Goal: Task Accomplishment & Management: Use online tool/utility

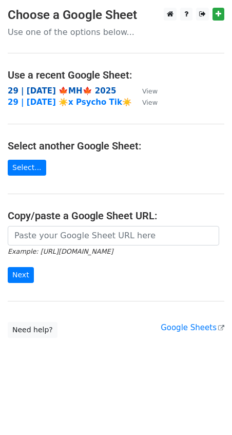
click at [58, 86] on strong "29 | [DATE] 🍁MH🍁 2025" at bounding box center [62, 90] width 109 height 9
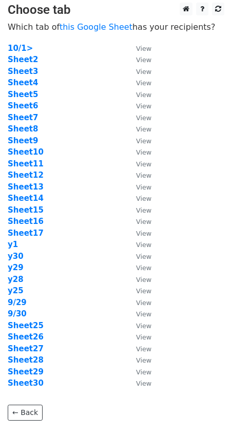
scroll to position [8, 0]
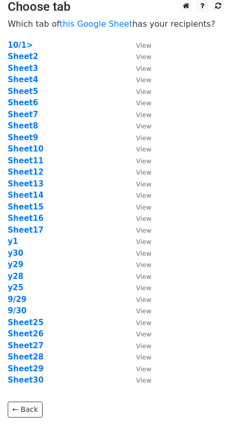
click at [29, 109] on td "Sheet7" at bounding box center [67, 115] width 118 height 12
click at [28, 113] on strong "Sheet7" at bounding box center [23, 114] width 30 height 9
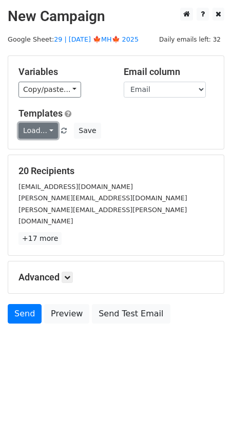
click at [40, 131] on link "Load..." at bounding box center [39, 131] width 40 height 16
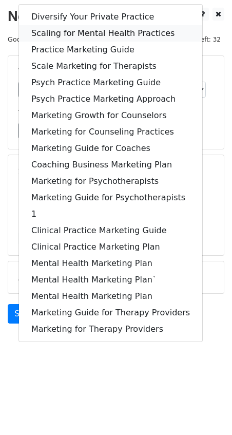
click at [70, 30] on link "Scaling for Mental Health Practices" at bounding box center [111, 33] width 184 height 16
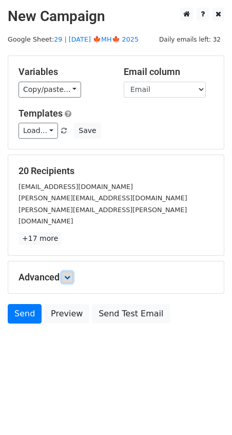
click at [72, 272] on link at bounding box center [67, 277] width 11 height 11
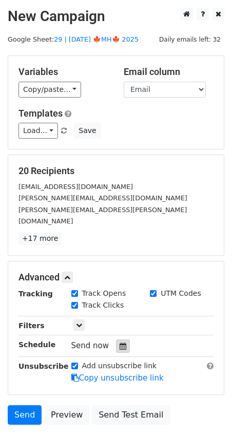
click at [116, 340] on div at bounding box center [123, 346] width 14 height 13
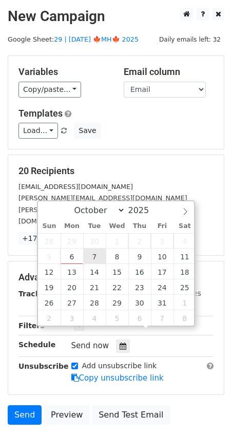
type input "2025-10-07 12:00"
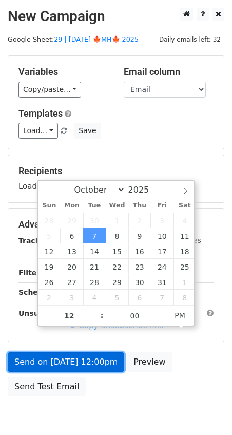
click at [72, 361] on link "Send on Oct 7 at 12:00pm" at bounding box center [66, 363] width 117 height 20
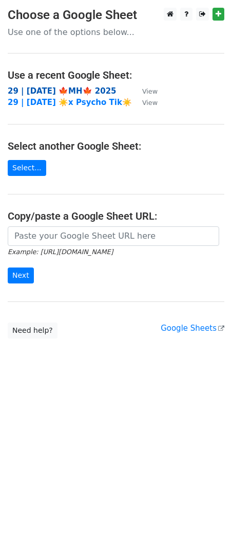
click at [43, 94] on strong "29 | [DATE] 🍁MH🍁 2025" at bounding box center [62, 90] width 109 height 9
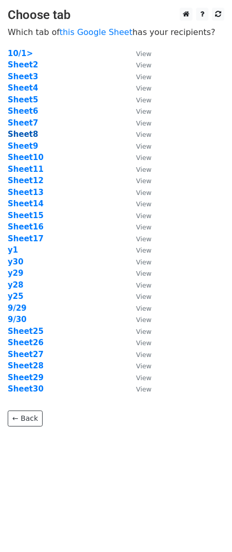
click at [29, 132] on strong "Sheet8" at bounding box center [23, 134] width 30 height 9
click at [30, 138] on strong "Sheet8" at bounding box center [23, 134] width 30 height 9
click at [24, 132] on strong "Sheet8" at bounding box center [23, 134] width 30 height 9
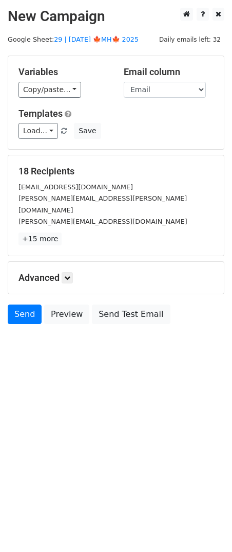
click at [45, 122] on div "Templates Load... Diversify Your Private Practice Scaling for Mental Health Pra…" at bounding box center [116, 123] width 211 height 31
click at [43, 127] on link "Load..." at bounding box center [39, 131] width 40 height 16
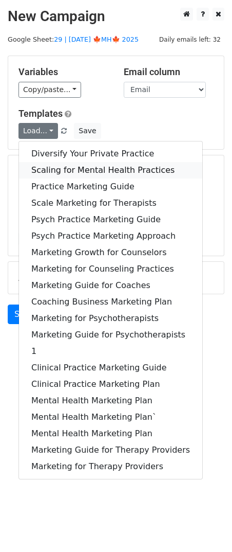
click at [76, 168] on link "Scaling for Mental Health Practices" at bounding box center [111, 170] width 184 height 16
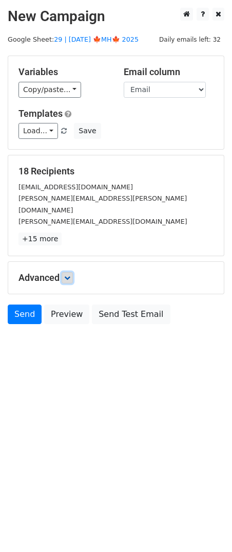
click at [73, 272] on link at bounding box center [67, 277] width 11 height 11
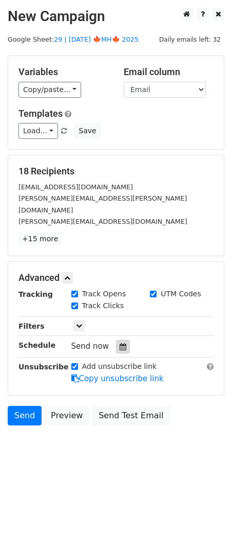
click at [120, 343] on icon at bounding box center [123, 346] width 7 height 7
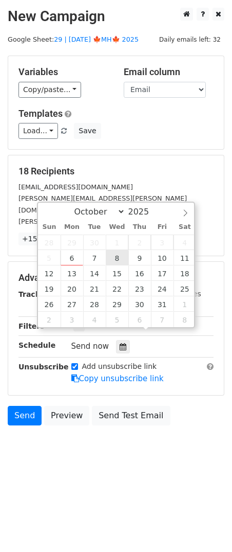
type input "2025-10-08 12:00"
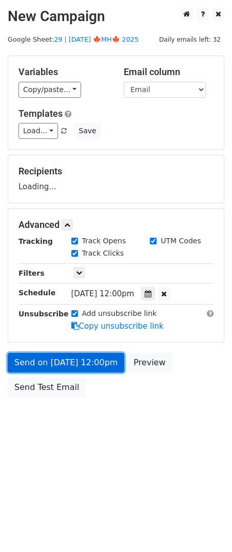
click at [88, 366] on link "Send on Oct 8 at 12:00pm" at bounding box center [66, 363] width 117 height 20
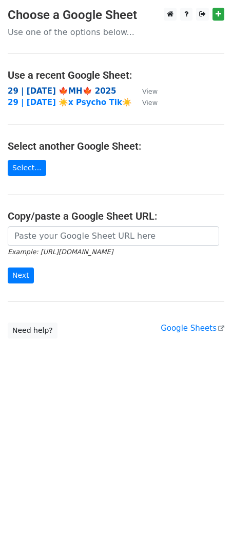
click at [45, 87] on strong "29 | [DATE] 🍁MH🍁 2025" at bounding box center [62, 90] width 109 height 9
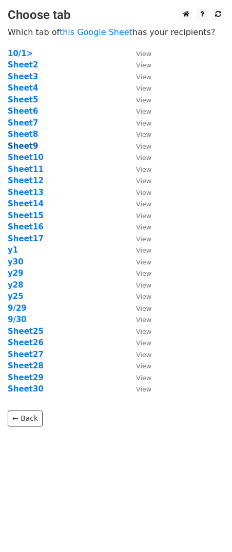
click at [16, 147] on strong "Sheet9" at bounding box center [23, 145] width 30 height 9
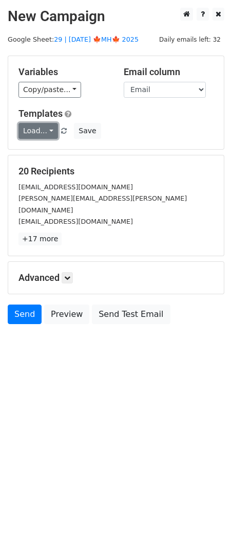
click at [44, 129] on link "Load..." at bounding box center [39, 131] width 40 height 16
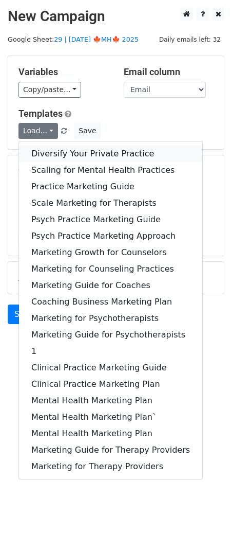
click at [53, 159] on link "Diversify Your Private Practice" at bounding box center [111, 153] width 184 height 16
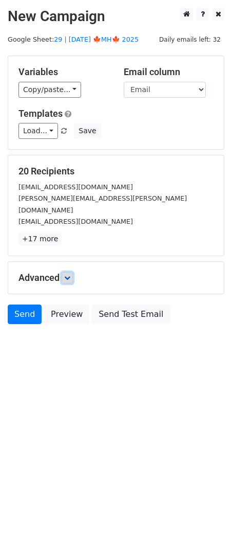
click at [70, 274] on icon at bounding box center [67, 277] width 6 height 6
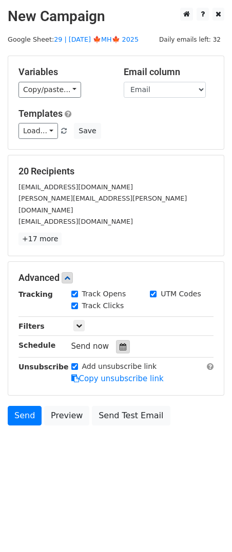
click at [123, 340] on div at bounding box center [123, 346] width 14 height 13
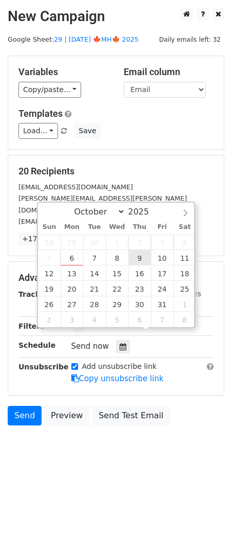
type input "2025-10-09 12:00"
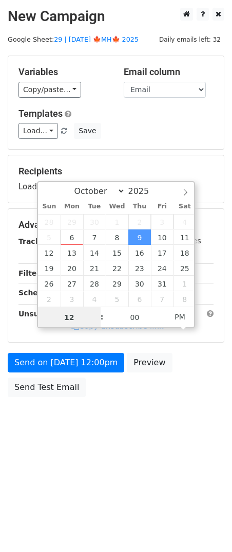
scroll to position [1, 0]
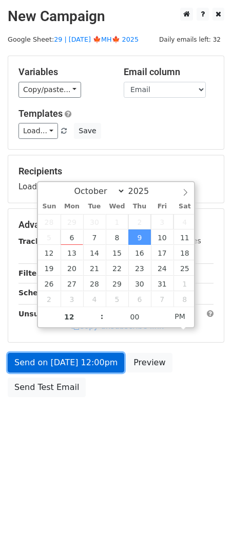
click at [101, 357] on link "Send on Oct 9 at 12:00pm" at bounding box center [66, 363] width 117 height 20
